Goal: Task Accomplishment & Management: Use online tool/utility

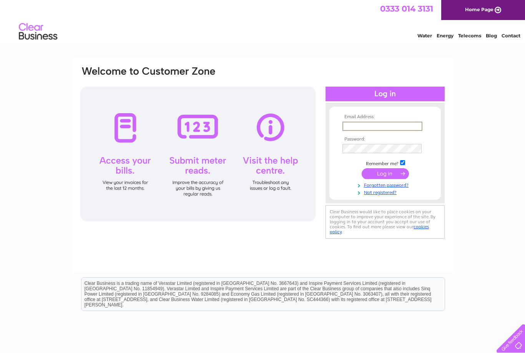
type input "chris@kingsfunerals.co.uk"
click at [385, 174] on input "submit" at bounding box center [385, 172] width 47 height 11
click at [384, 175] on input "submit" at bounding box center [385, 172] width 47 height 11
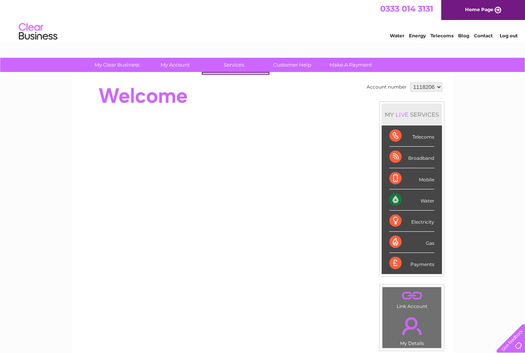
click at [418, 201] on div "Water" at bounding box center [412, 199] width 45 height 21
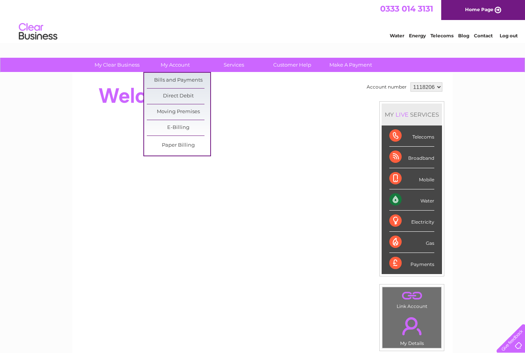
click at [188, 83] on link "Bills and Payments" at bounding box center [178, 80] width 63 height 15
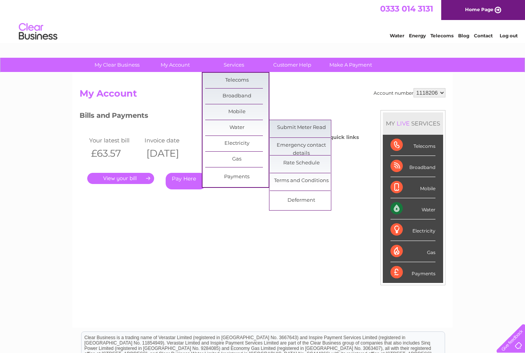
click at [308, 130] on link "Submit Meter Read" at bounding box center [301, 127] width 63 height 15
